Goal: Communication & Community: Answer question/provide support

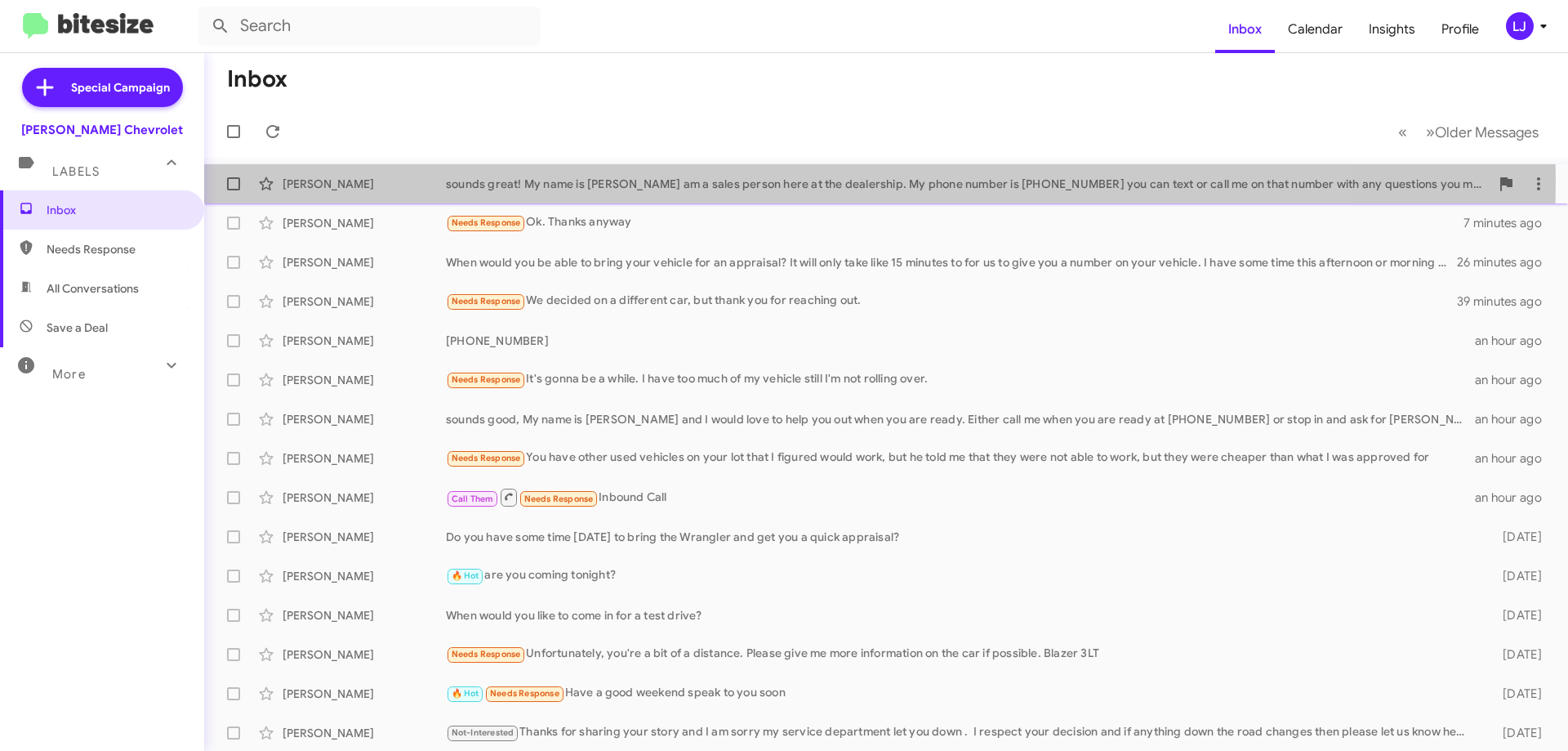
click at [728, 180] on div "sounds great! My name is [PERSON_NAME] am a sales person here at the dealership…" at bounding box center [968, 184] width 1044 height 16
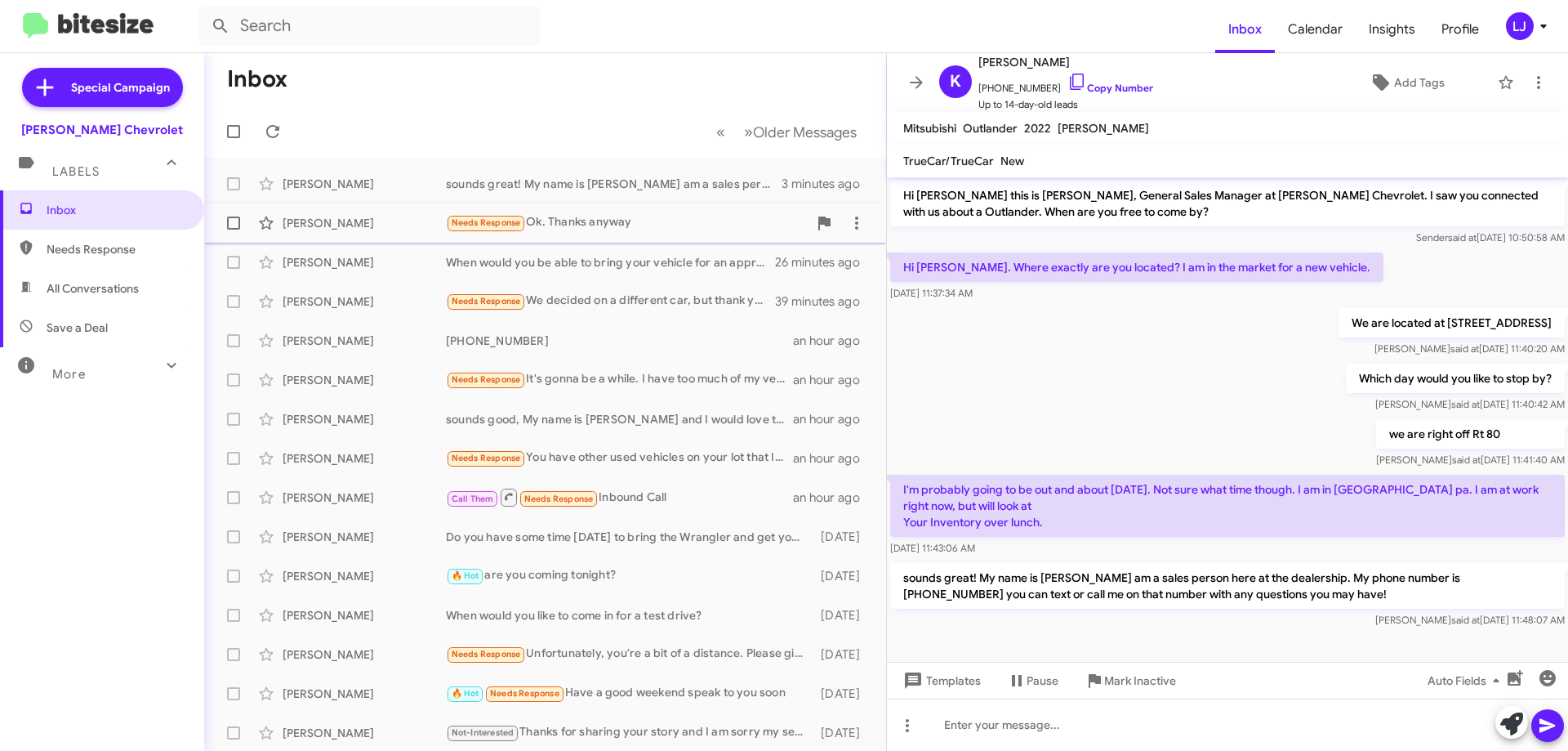
click at [543, 234] on div "[PERSON_NAME] Needs Response Ok. Thanks anyway 7 minutes ago" at bounding box center [544, 223] width 656 height 33
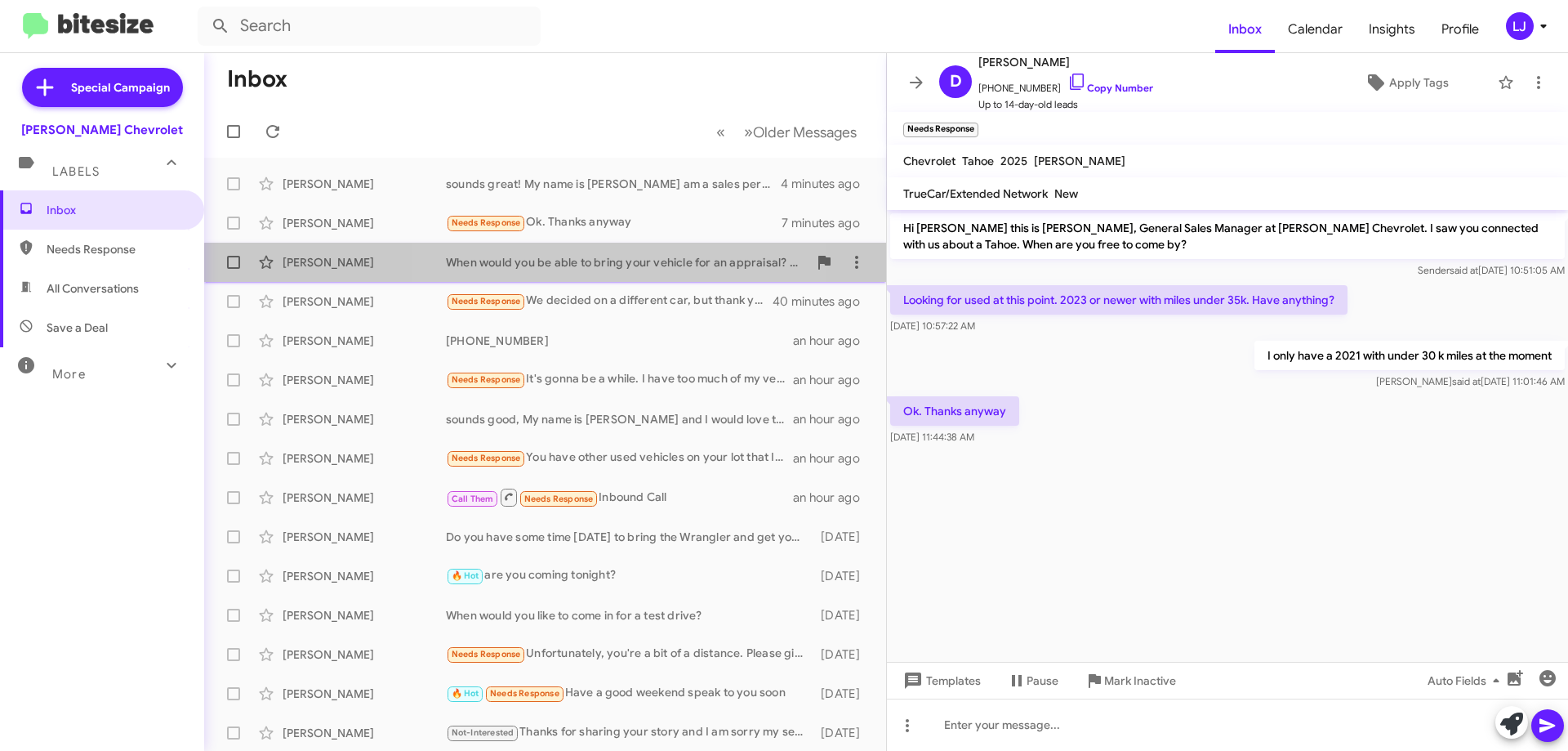
click at [567, 267] on div "When would you be able to bring your vehicle for an appraisal? It will only tak…" at bounding box center [627, 262] width 362 height 16
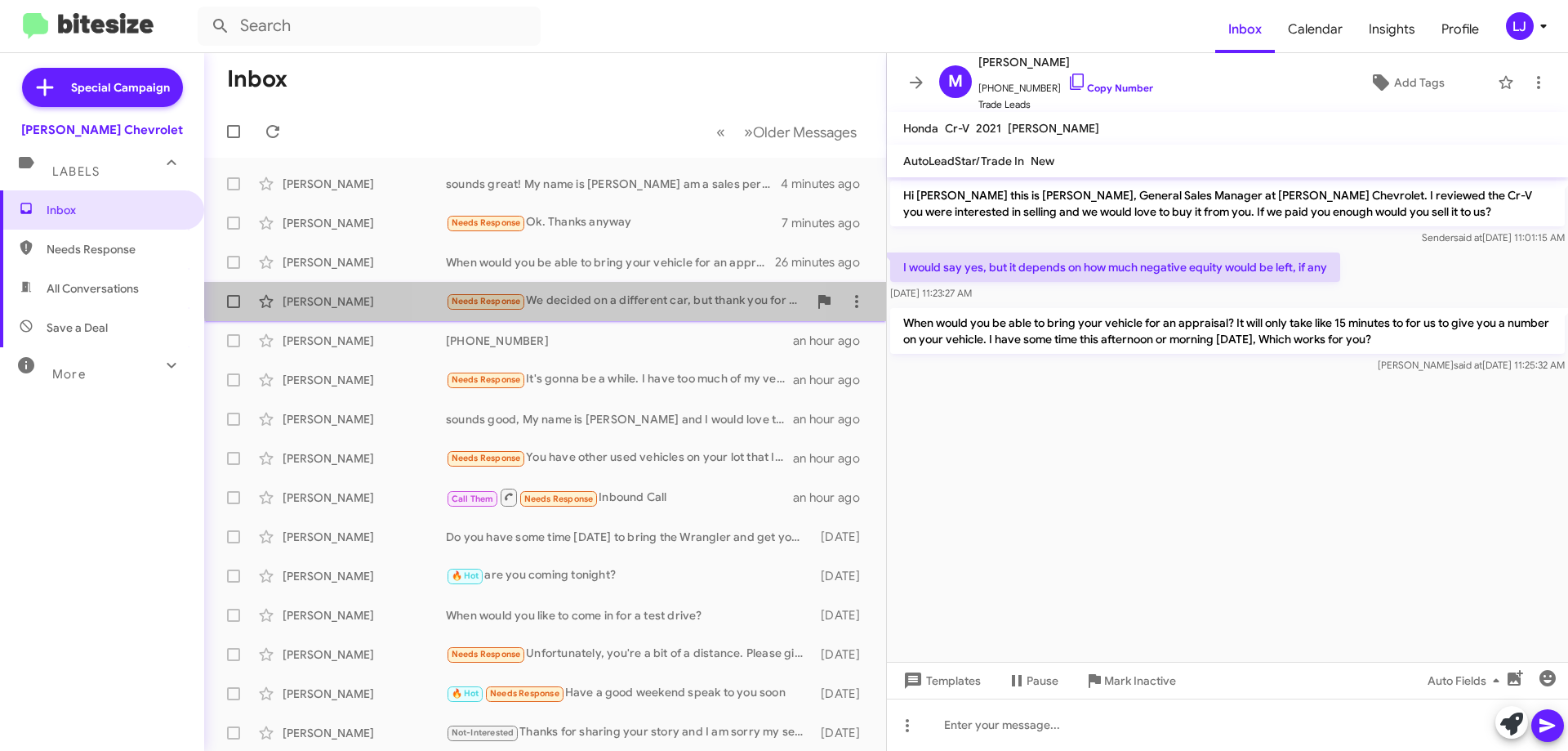
click at [579, 293] on div "Needs Response We decided on a different car, but thank you for reaching out." at bounding box center [627, 300] width 362 height 19
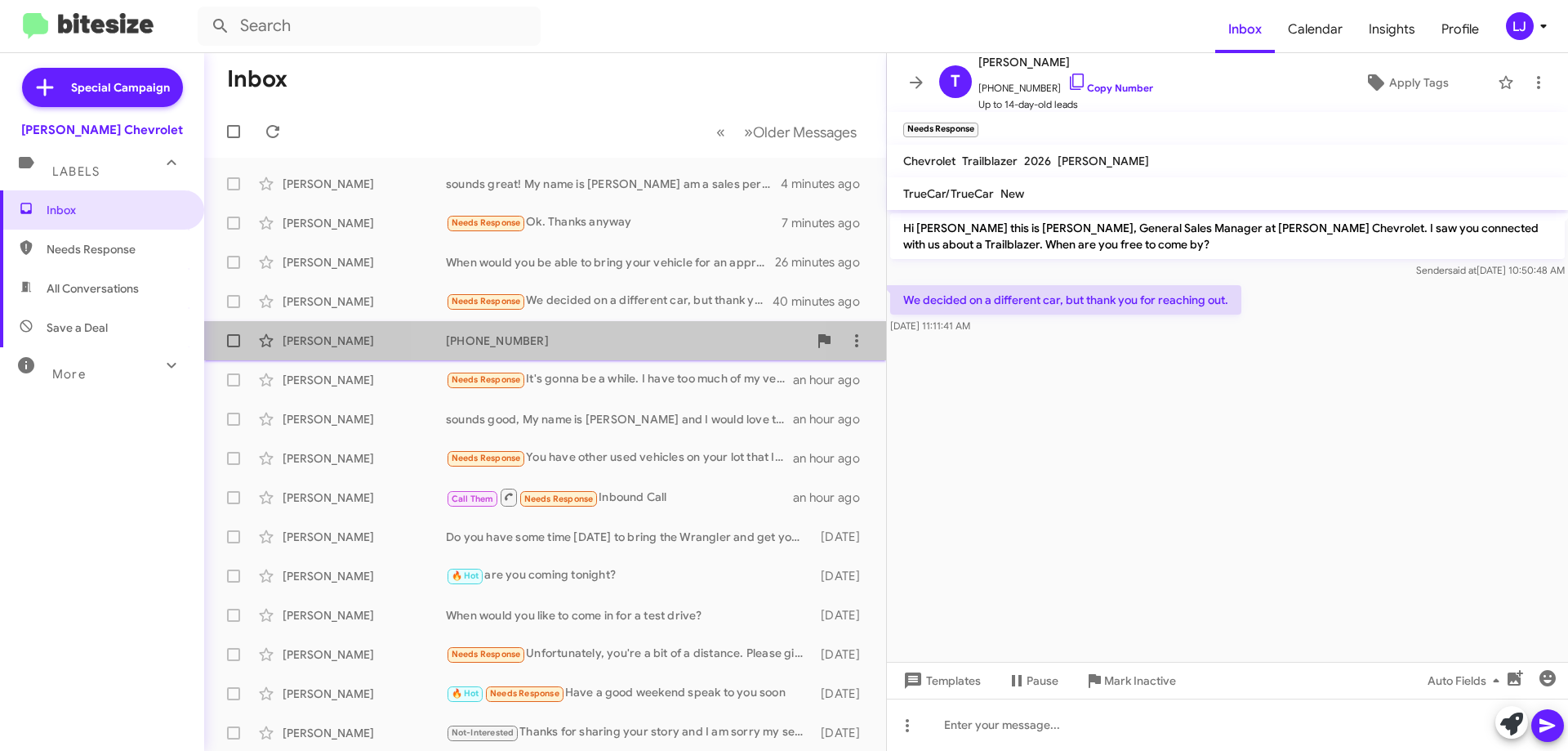
click at [575, 328] on div "[PERSON_NAME] [PHONE_NUMBER] an hour ago" at bounding box center [544, 341] width 656 height 33
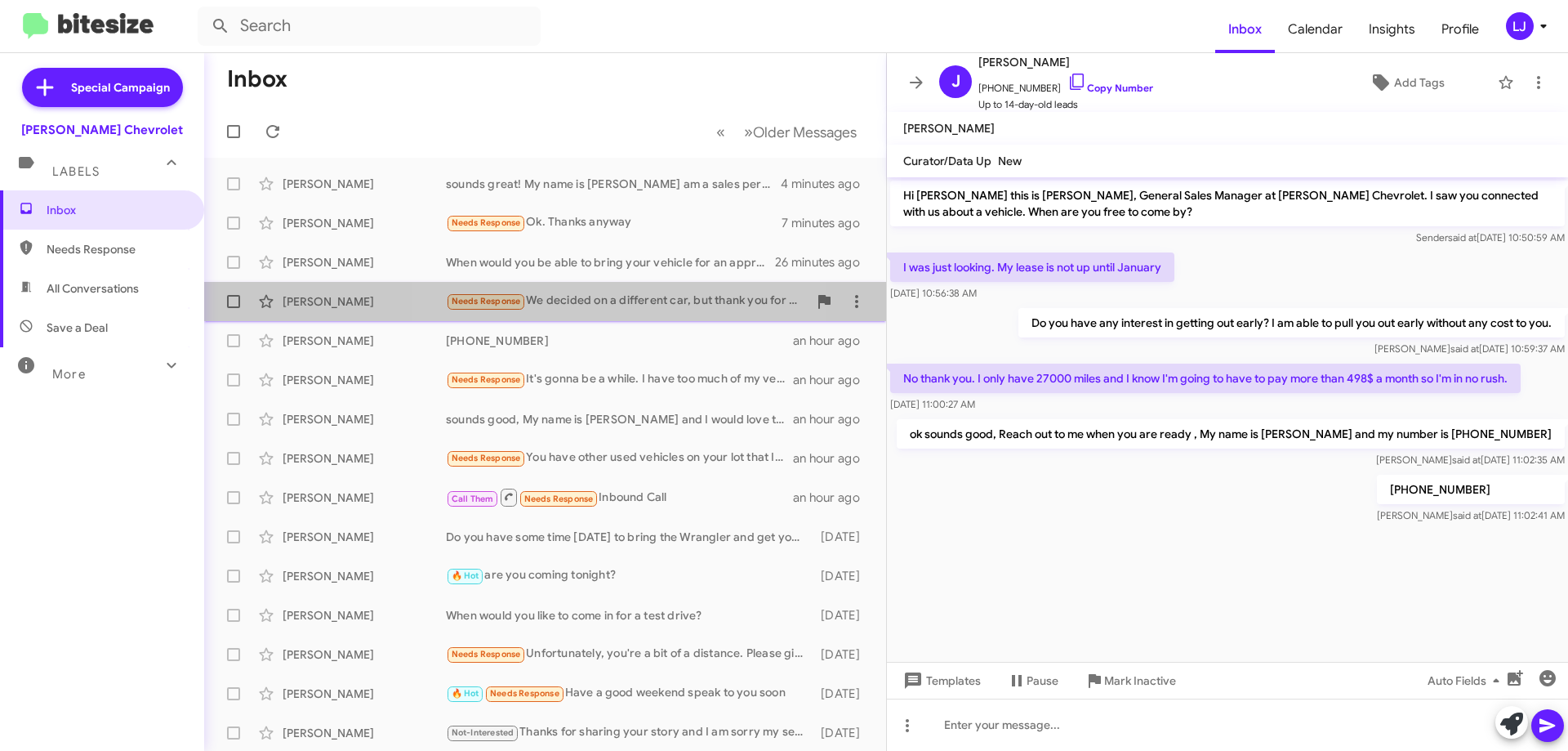
click at [577, 299] on div "Needs Response We decided on a different car, but thank you for reaching out." at bounding box center [627, 300] width 362 height 19
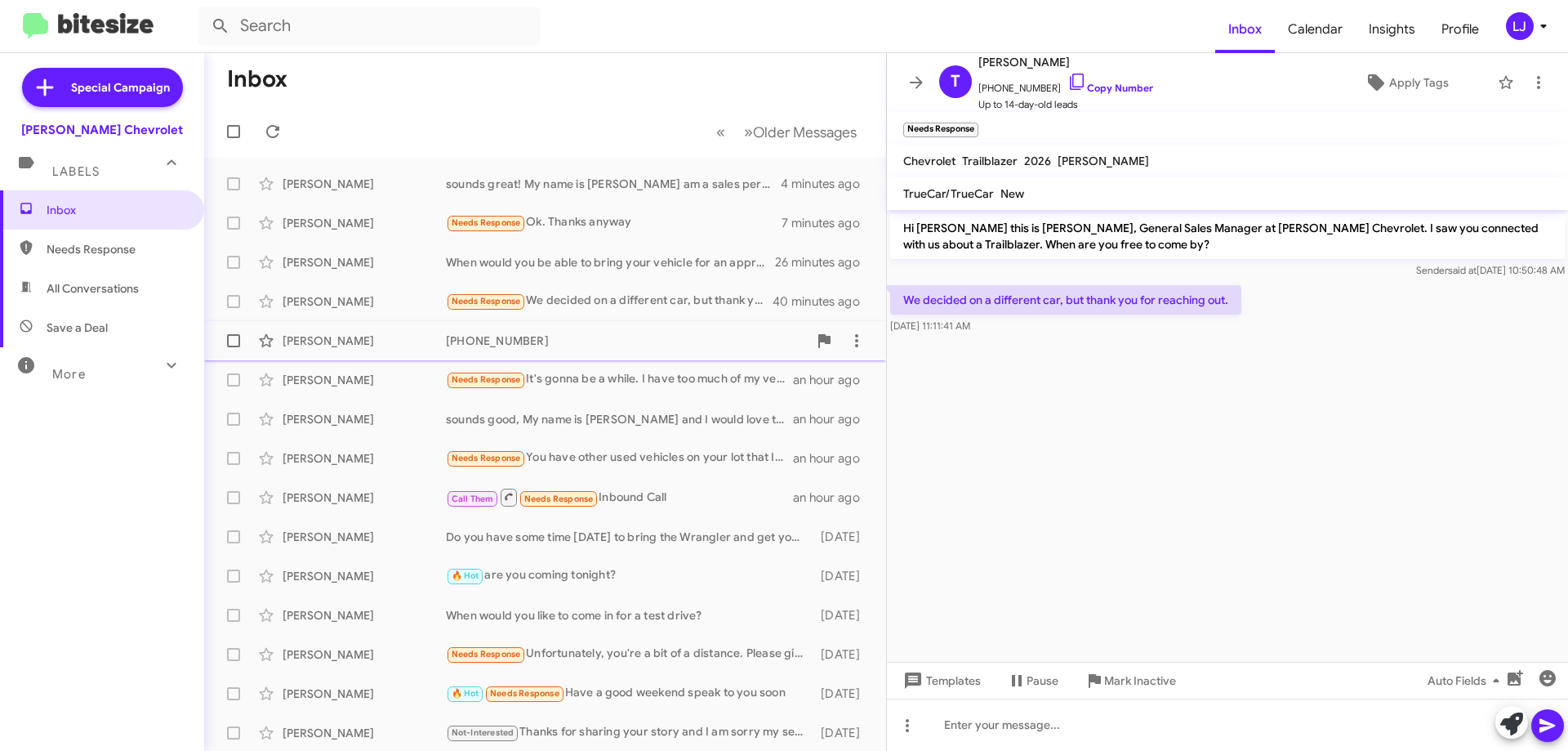
click at [573, 325] on div "[PERSON_NAME] [PHONE_NUMBER] an hour ago" at bounding box center [544, 341] width 656 height 33
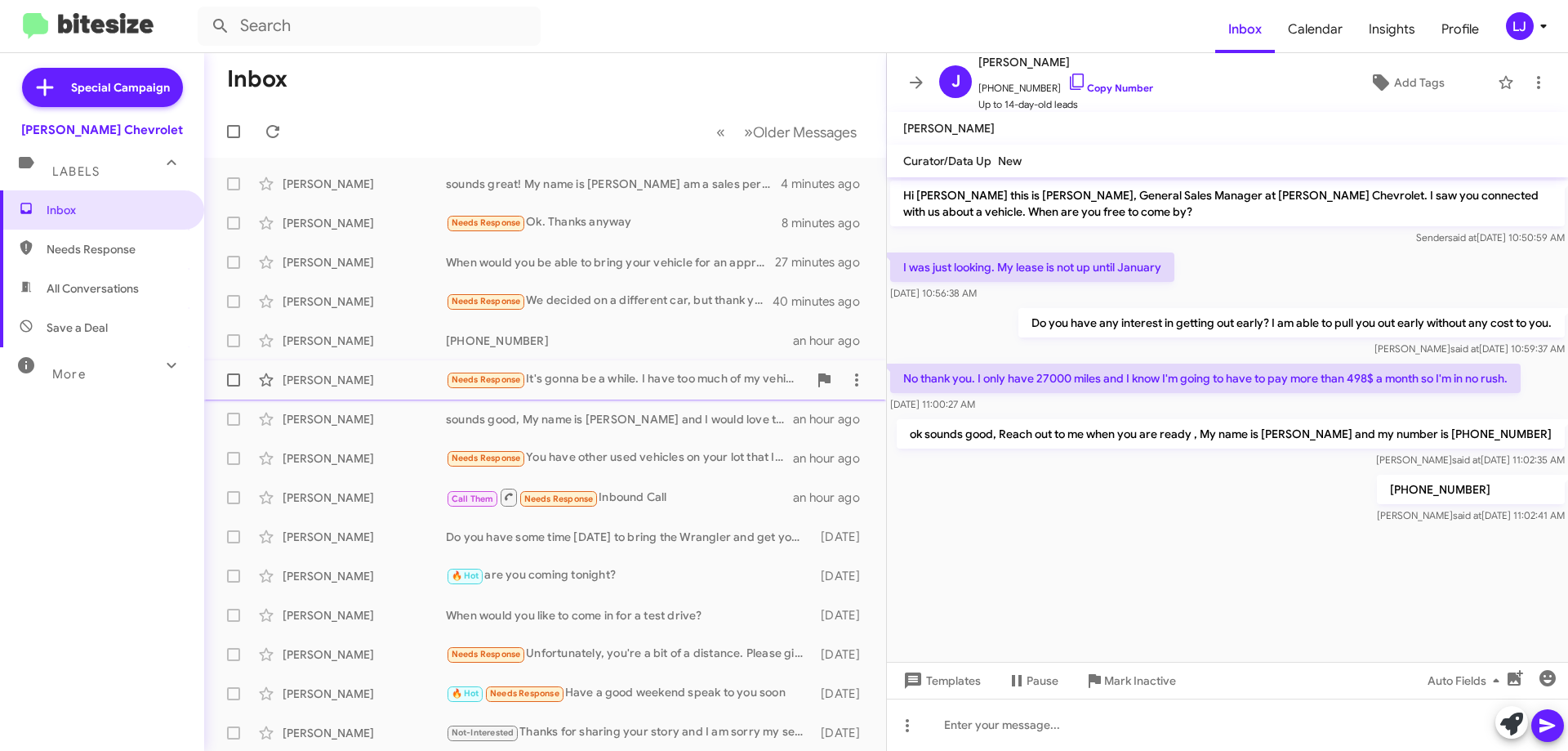
click at [569, 370] on div "Needs Response It's gonna be a while. I have too much of my vehicle still I'm n…" at bounding box center [627, 379] width 362 height 19
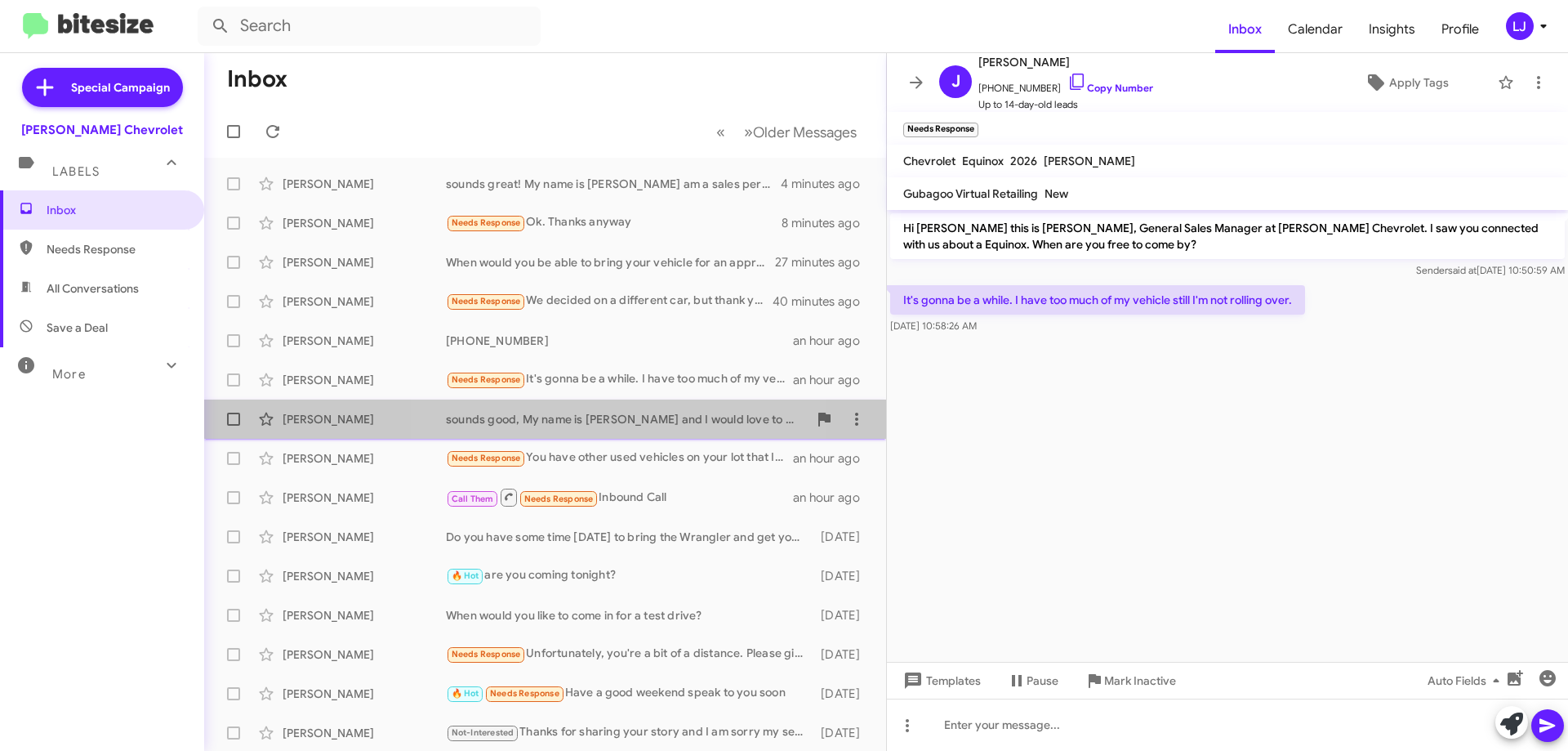
click at [579, 403] on div "[PERSON_NAME] sounds good, My name is [PERSON_NAME] and I would love to help yo…" at bounding box center [544, 419] width 656 height 33
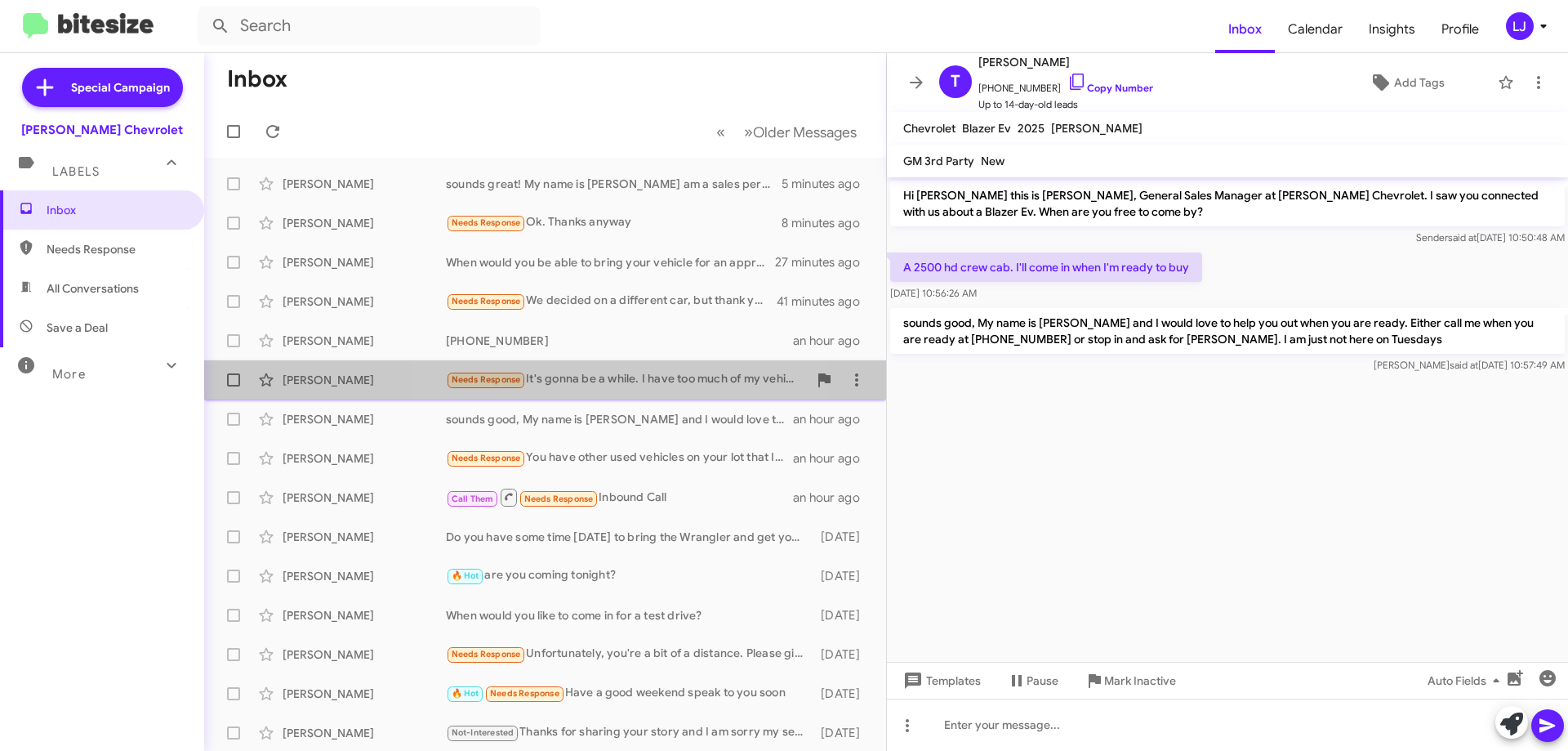
click at [570, 393] on div "[PERSON_NAME] Needs Response It's gonna be a while. I have too much of my vehic…" at bounding box center [544, 380] width 656 height 33
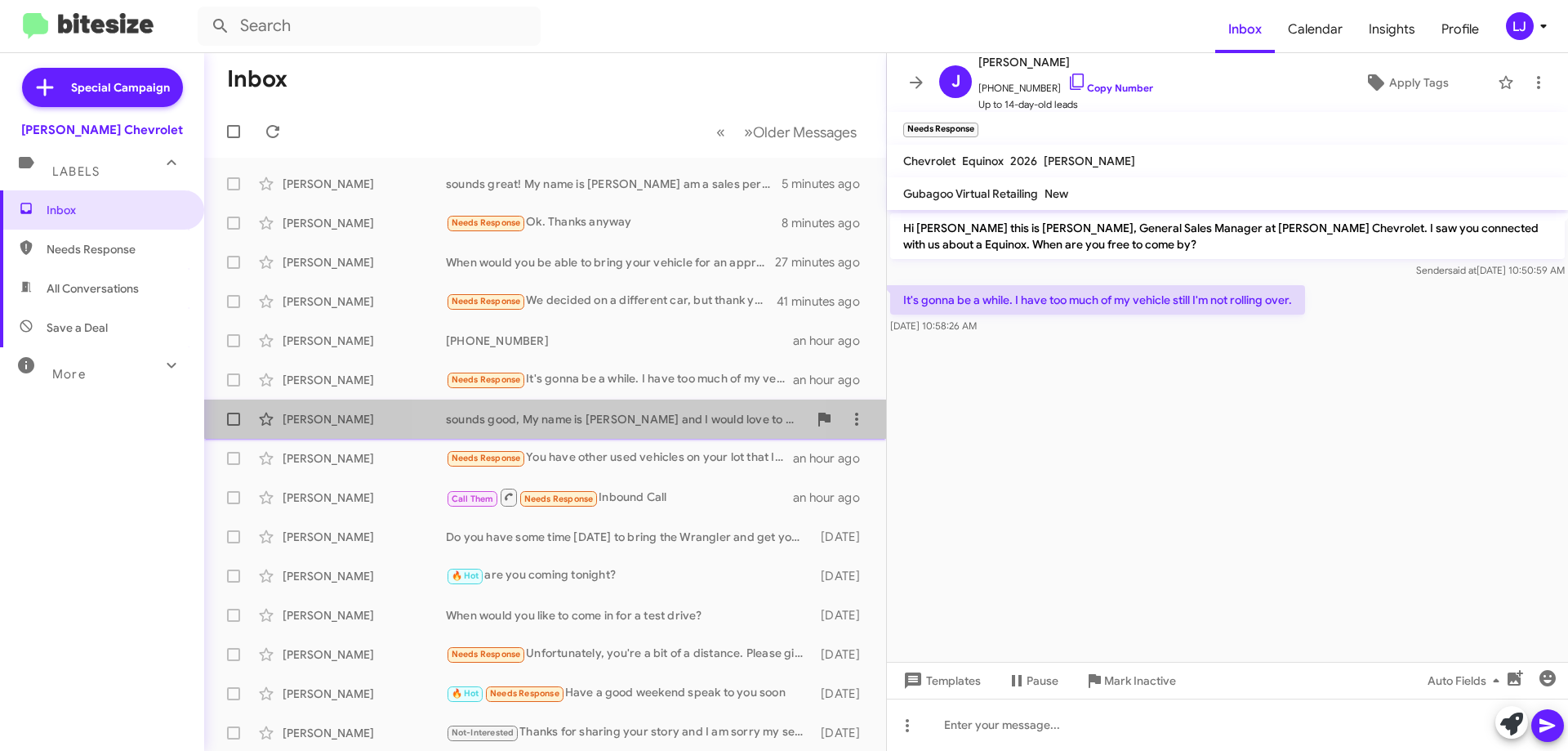
click at [571, 414] on div "sounds good, My name is [PERSON_NAME] and I would love to help you out when you…" at bounding box center [627, 419] width 362 height 16
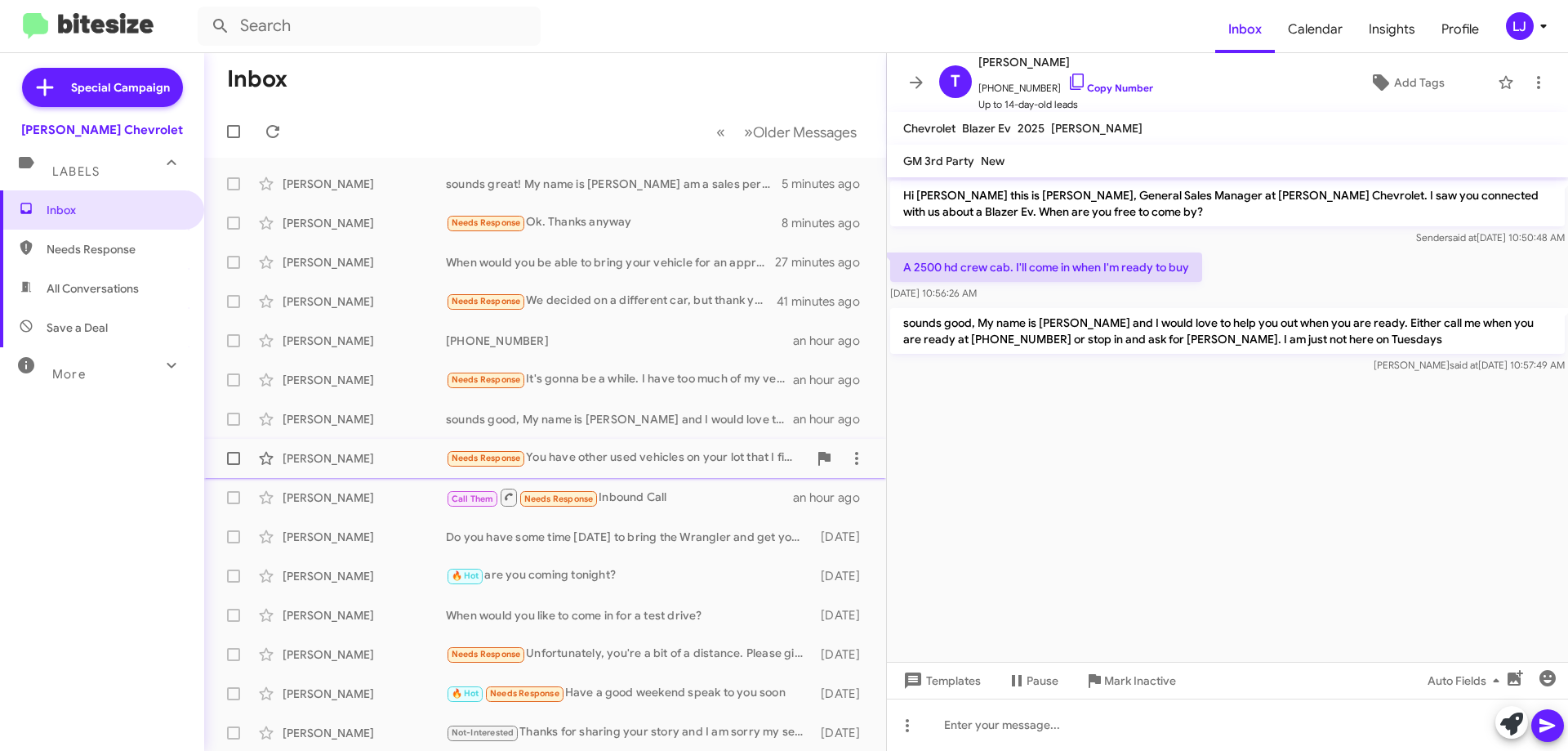
click at [562, 445] on div "[PERSON_NAME] Needs Response You have other used vehicles on your lot that I fi…" at bounding box center [544, 459] width 656 height 33
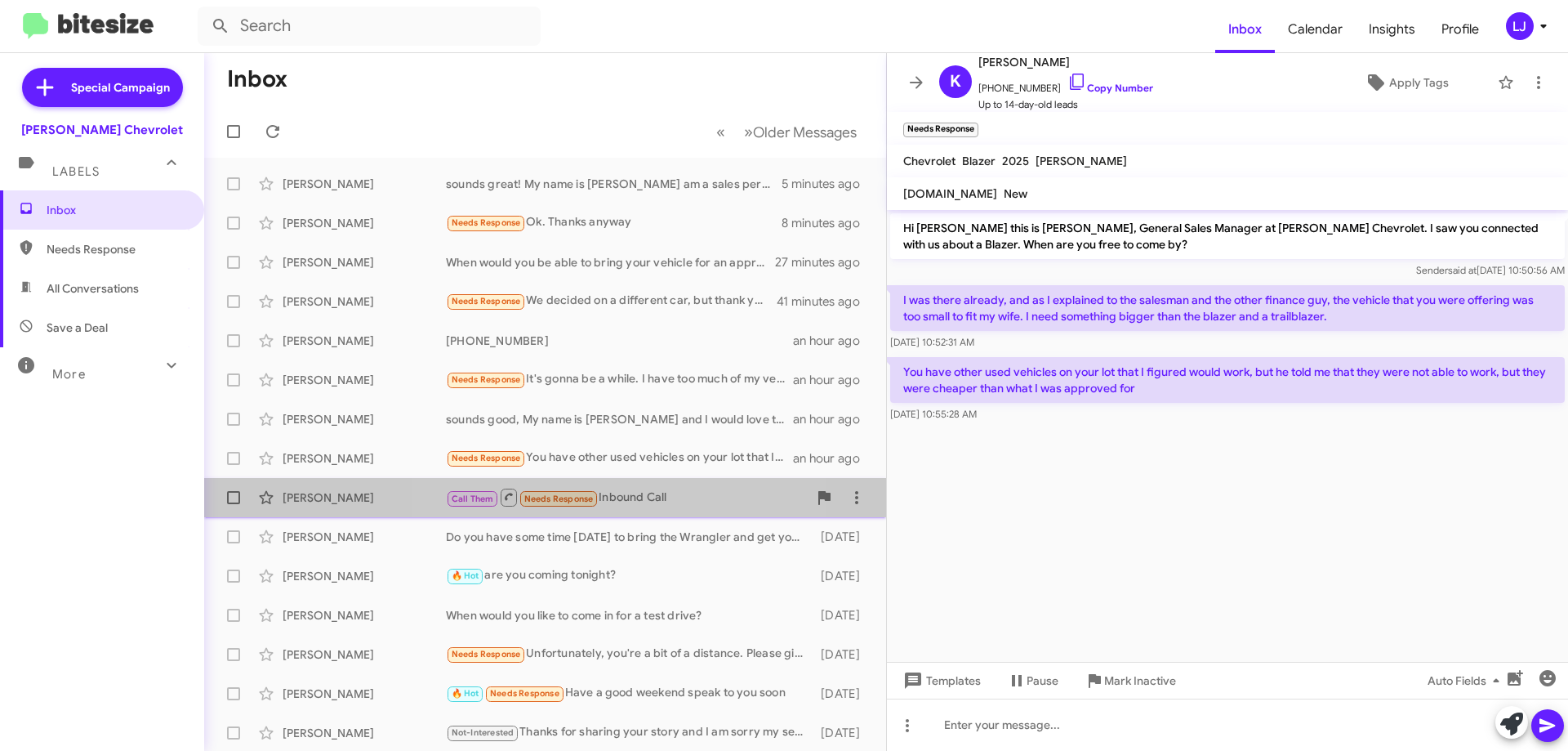
click at [548, 501] on span "Needs Response" at bounding box center [559, 499] width 70 height 11
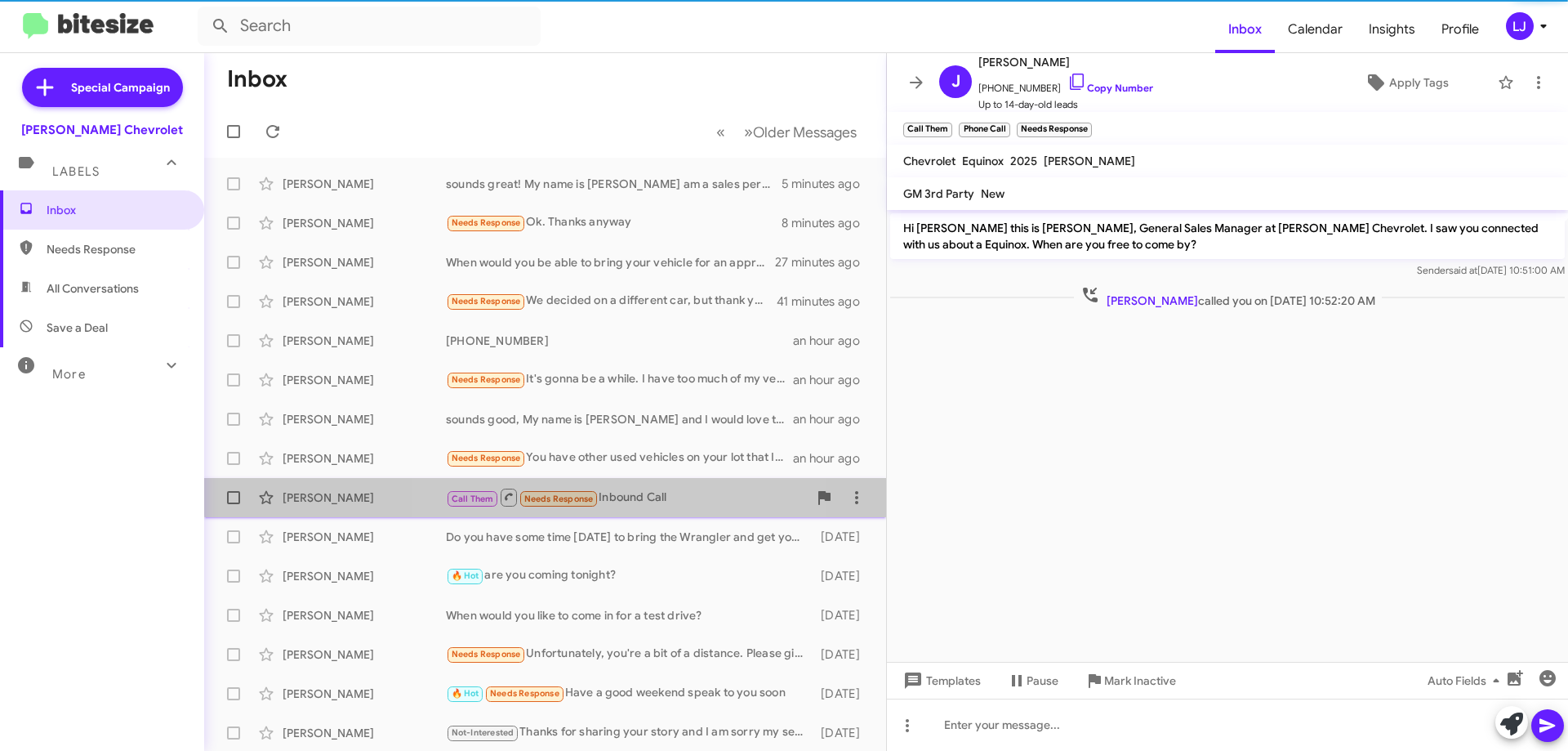
click at [625, 490] on div "Call Them Needs Response Inbound Call" at bounding box center [627, 497] width 362 height 21
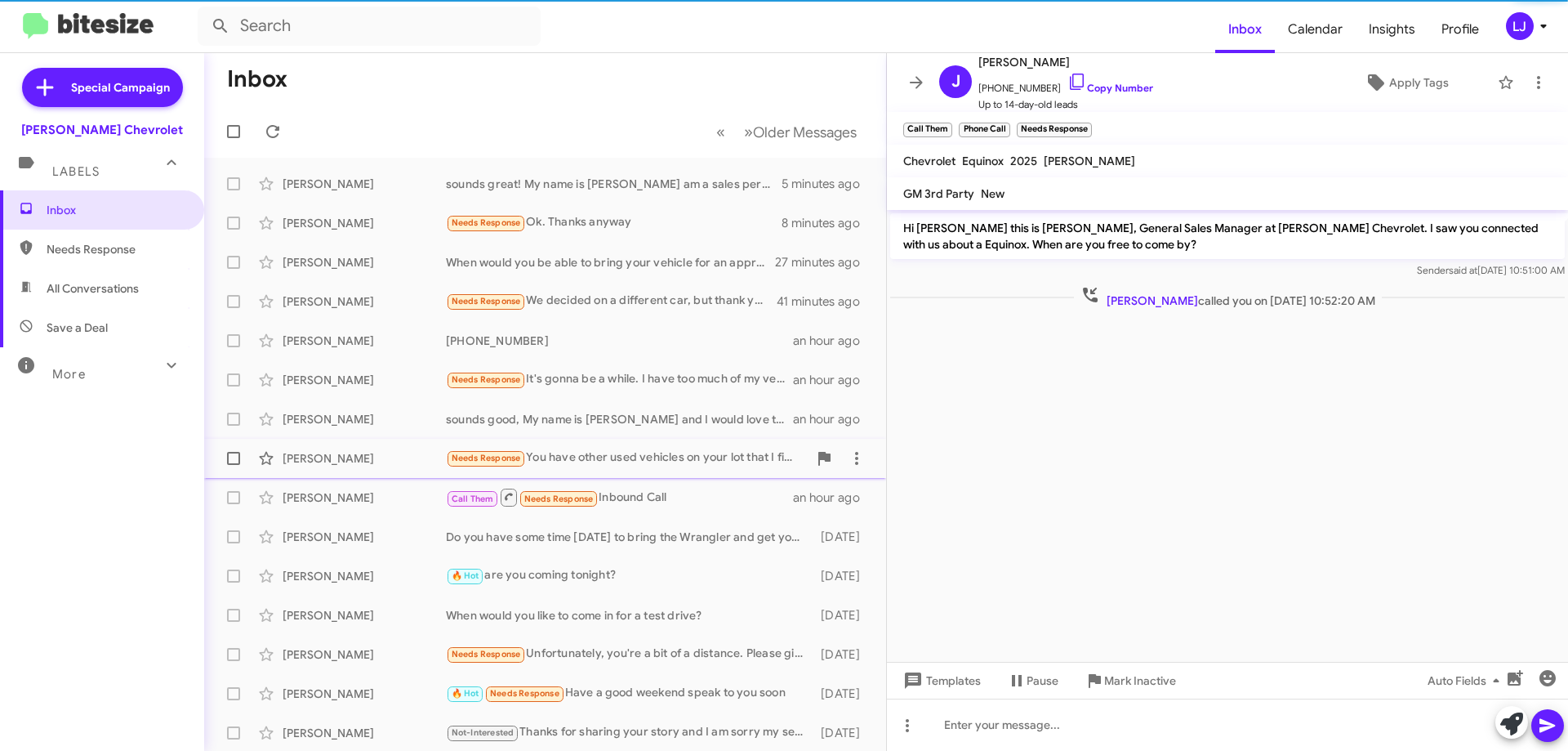
click at [625, 458] on div "Needs Response You have other used vehicles on your lot that I figured would wo…" at bounding box center [627, 458] width 362 height 19
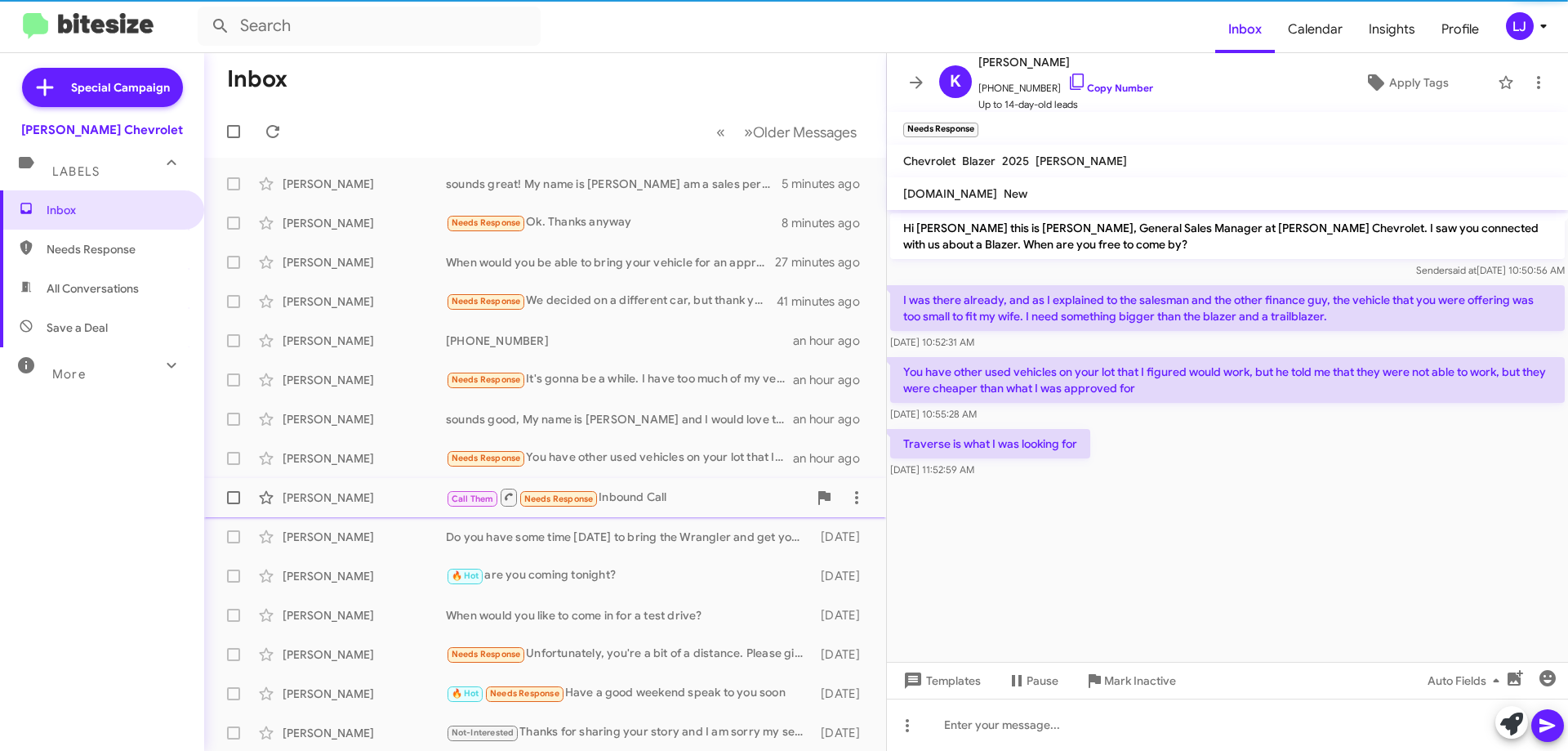
click at [624, 493] on div "Call Them Needs Response Inbound Call" at bounding box center [627, 497] width 362 height 21
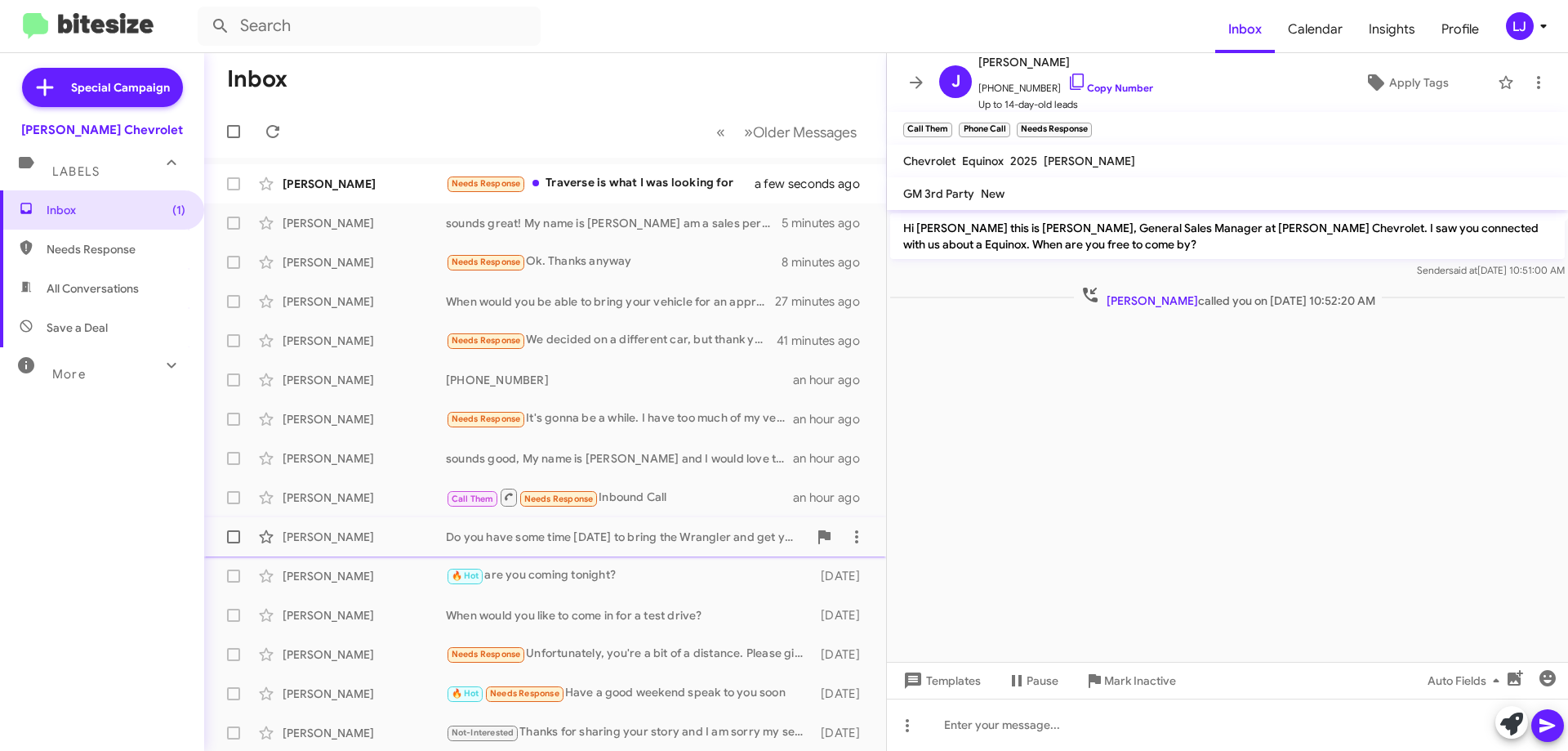
click at [636, 538] on div "Do you have some time [DATE] to bring the Wrangler and get you a quick appraisa…" at bounding box center [627, 537] width 362 height 16
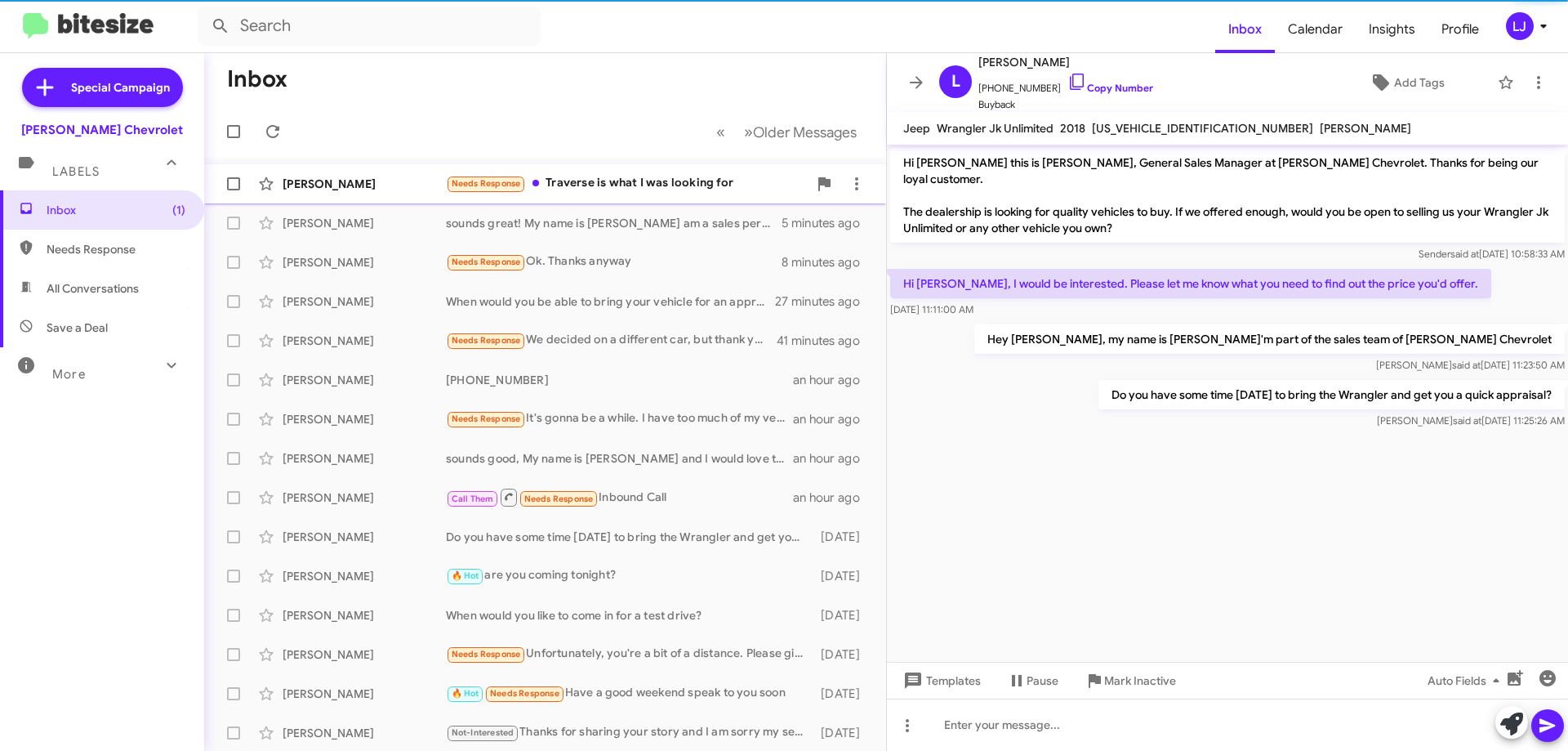
click at [616, 186] on div "Needs Response Traverse is what I was looking for" at bounding box center [627, 183] width 362 height 19
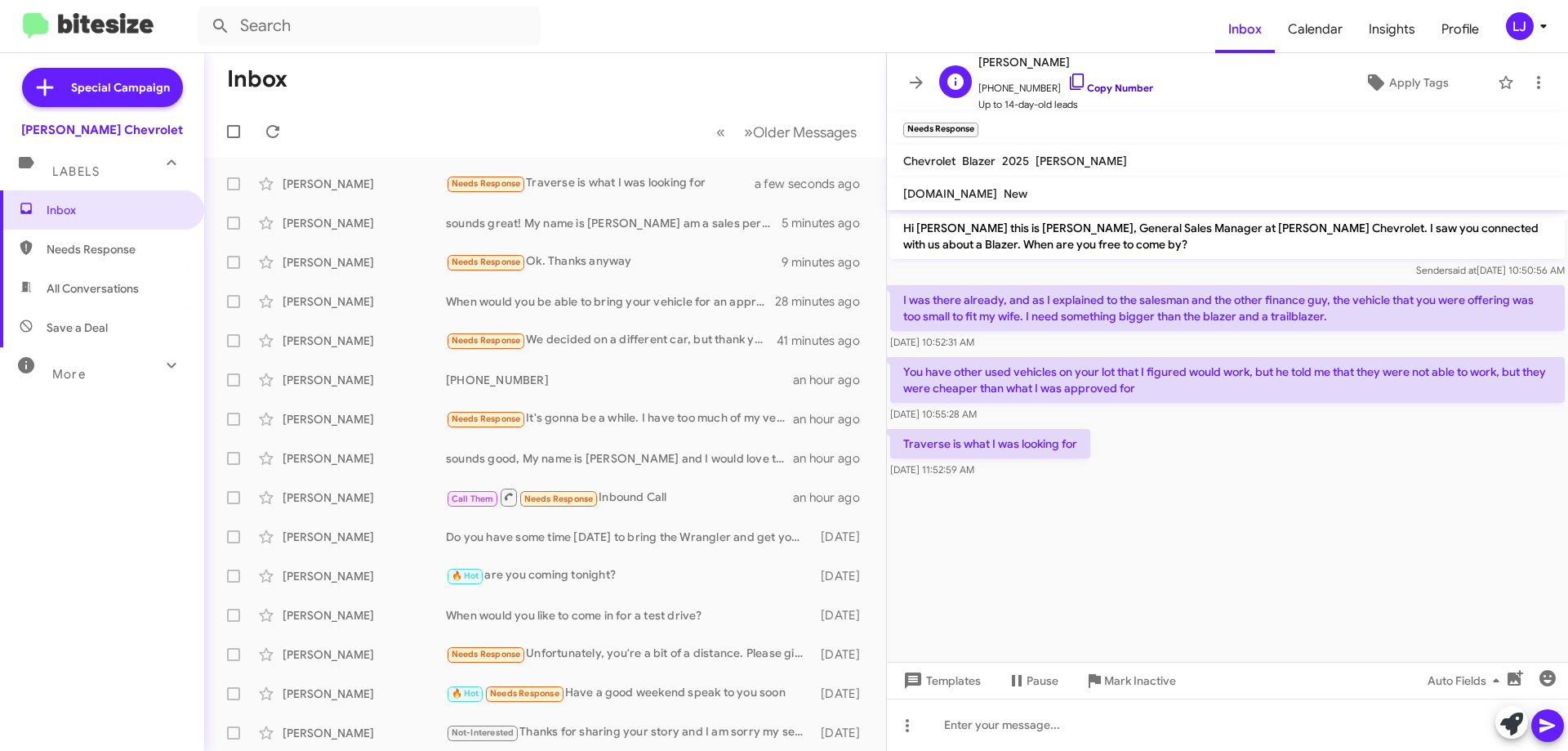
click at [1067, 80] on icon at bounding box center [1077, 81] width 20 height 20
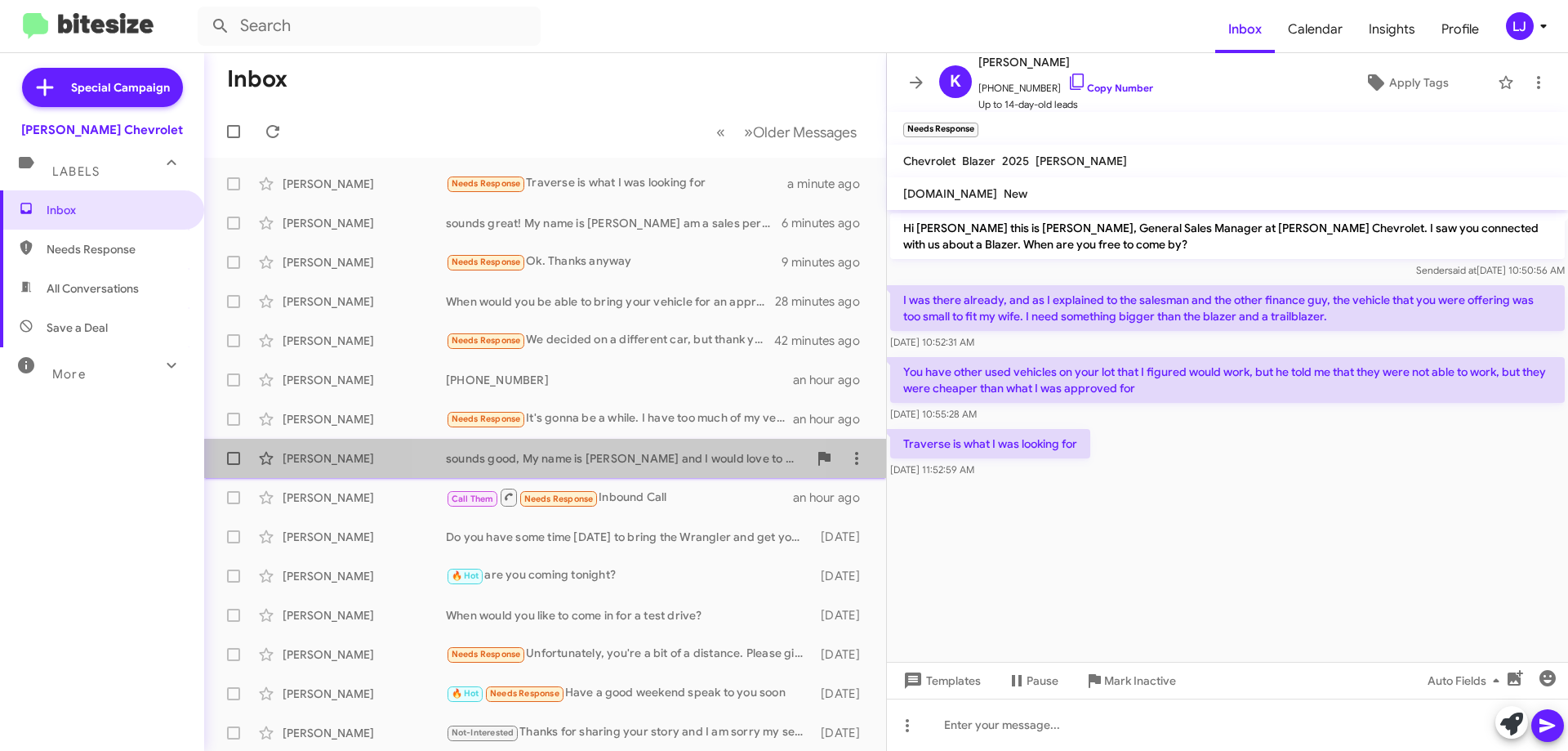
click at [555, 458] on div "sounds good, My name is [PERSON_NAME] and I would love to help you out when you…" at bounding box center [627, 459] width 362 height 16
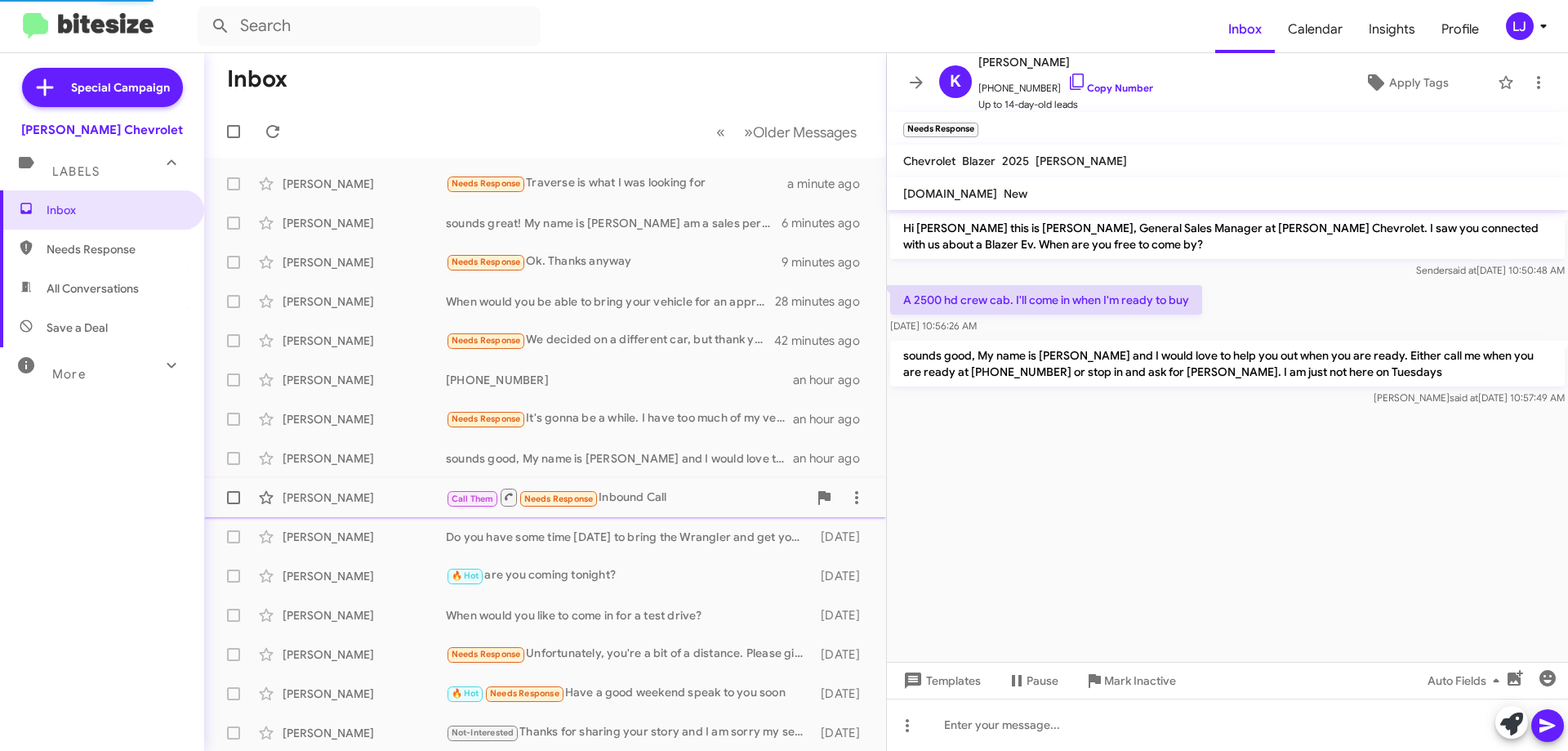
click at [686, 493] on div "Call Them Needs Response Inbound Call" at bounding box center [627, 497] width 362 height 21
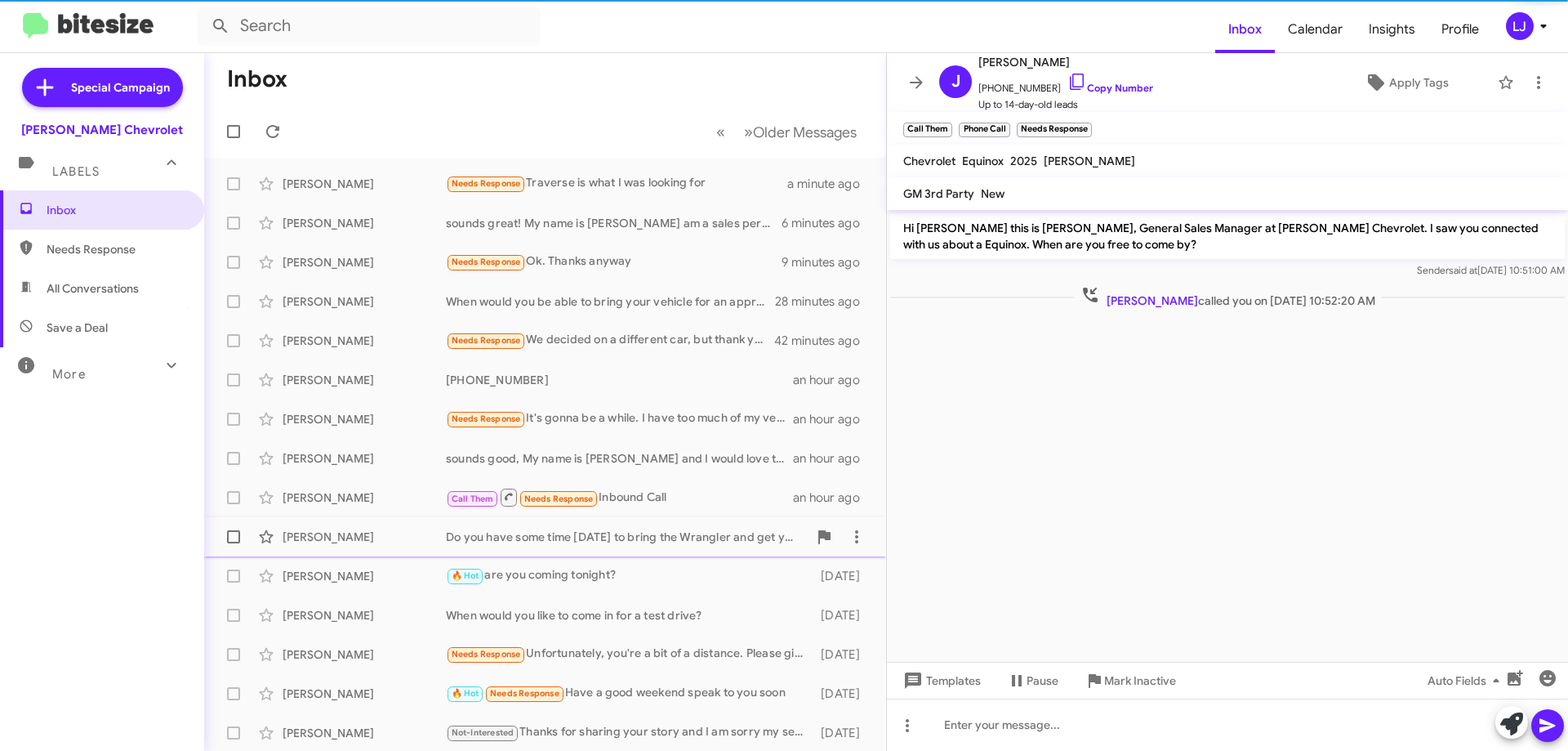
click at [669, 525] on div "[PERSON_NAME] Do you have some time [DATE] to bring the Wrangler and get you a …" at bounding box center [544, 537] width 656 height 33
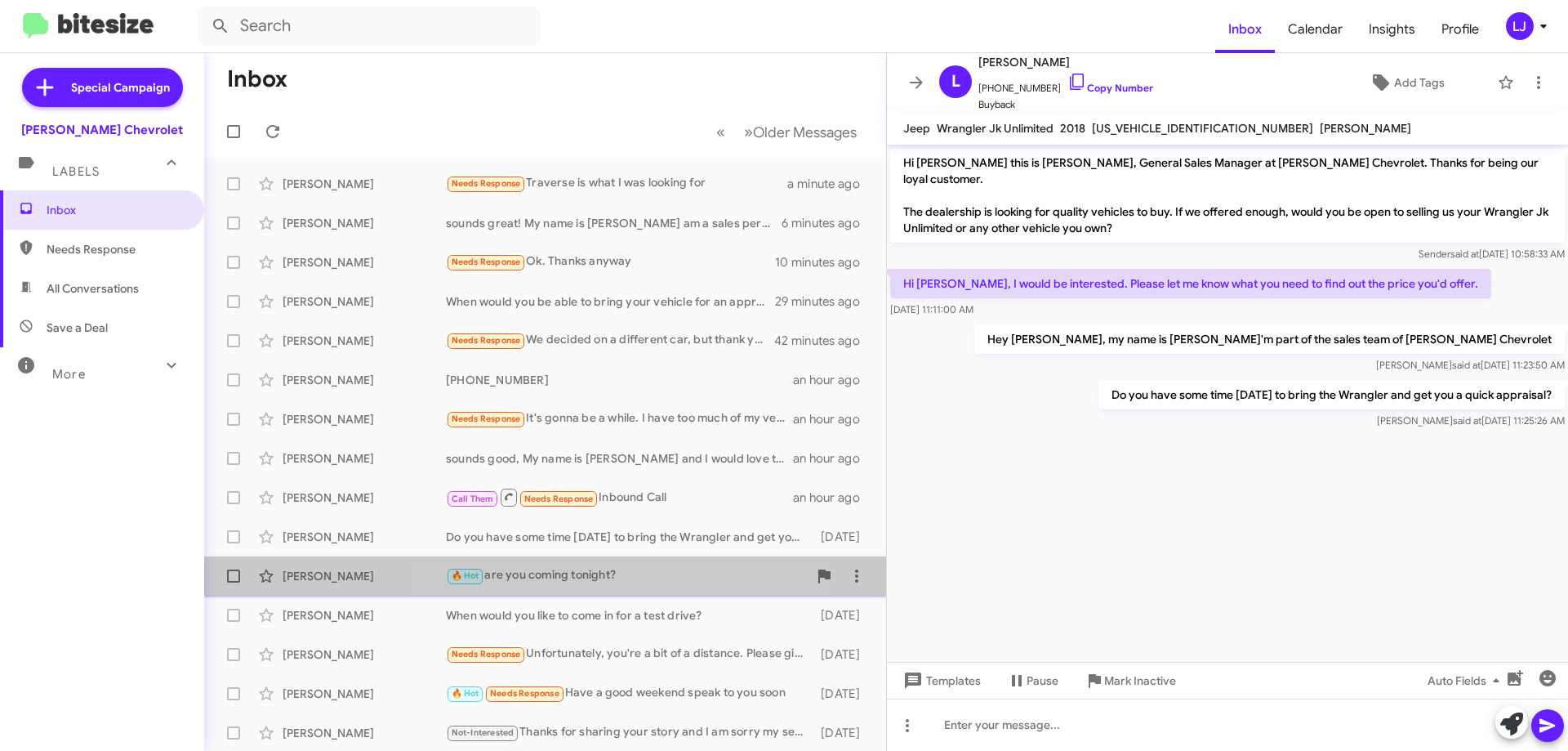
click at [628, 578] on div "🔥 Hot are you coming tonight?" at bounding box center [627, 575] width 362 height 19
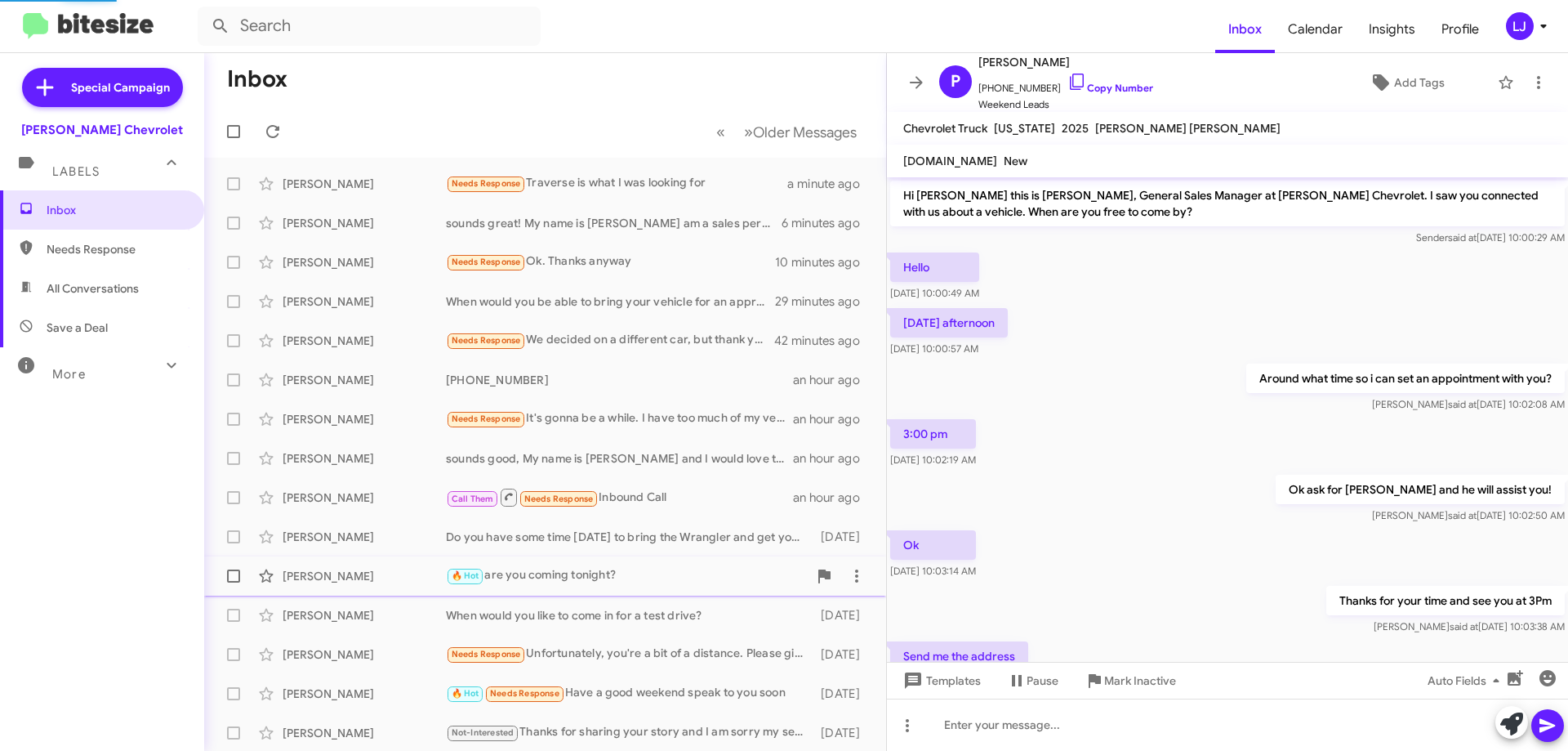
scroll to position [156, 0]
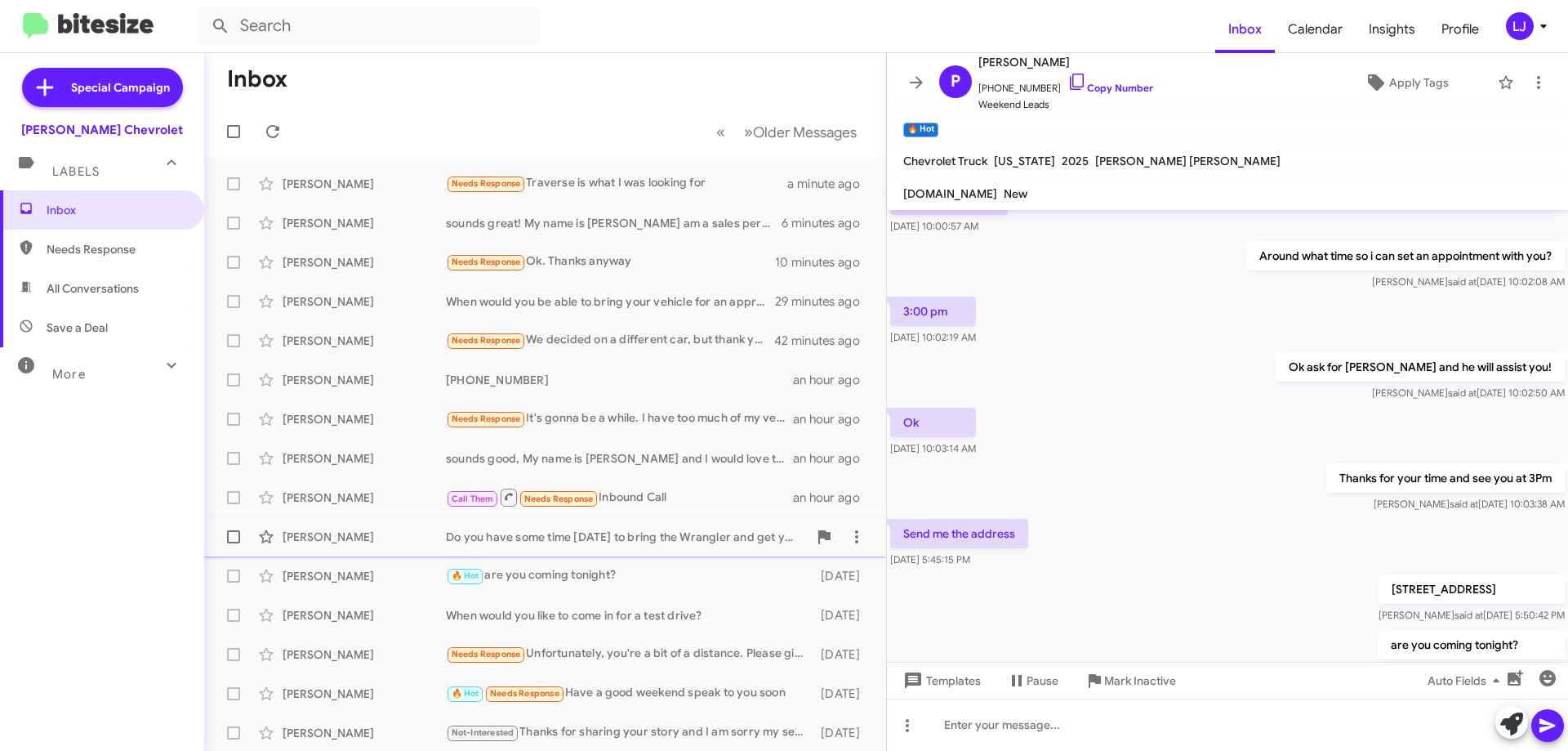
click at [646, 540] on div "Do you have some time [DATE] to bring the Wrangler and get you a quick appraisa…" at bounding box center [627, 537] width 362 height 16
